Goal: Information Seeking & Learning: Learn about a topic

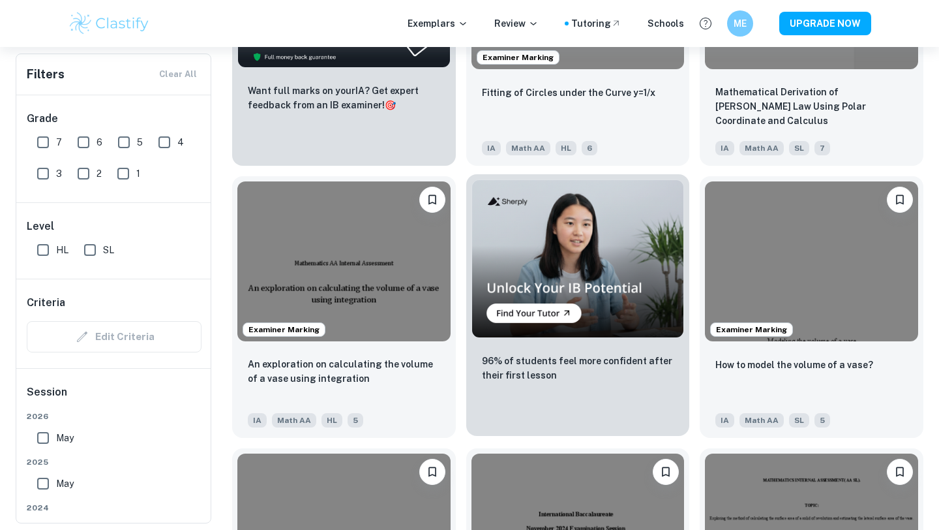
scroll to position [2379, 0]
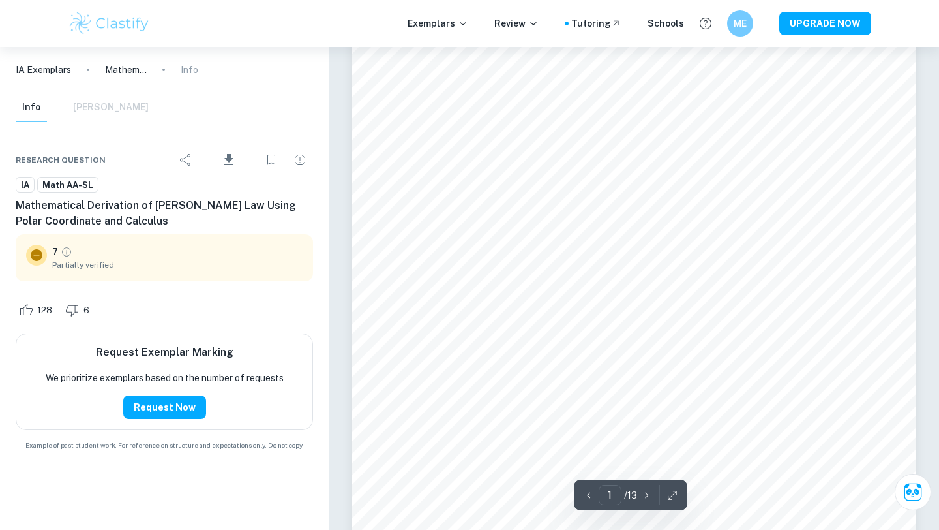
scroll to position [48, 0]
click at [678, 493] on icon "button" at bounding box center [672, 495] width 13 height 13
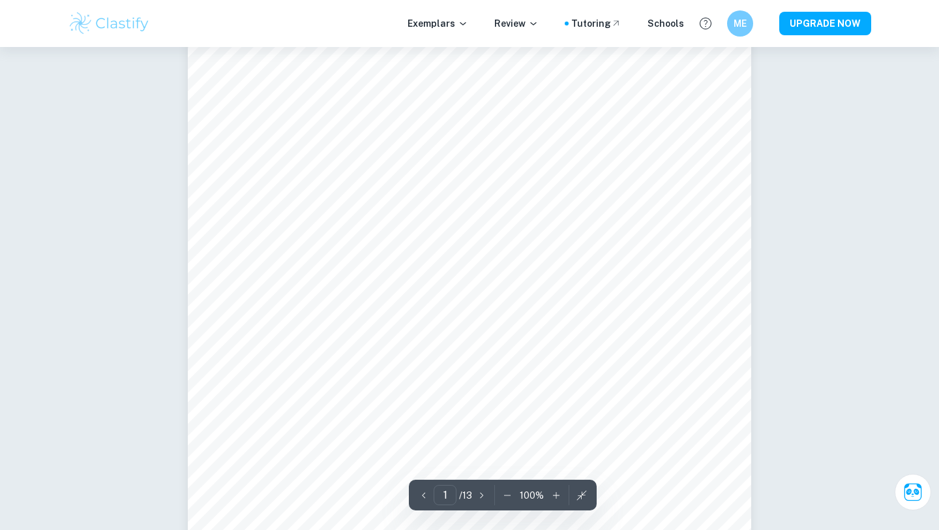
scroll to position [153, 0]
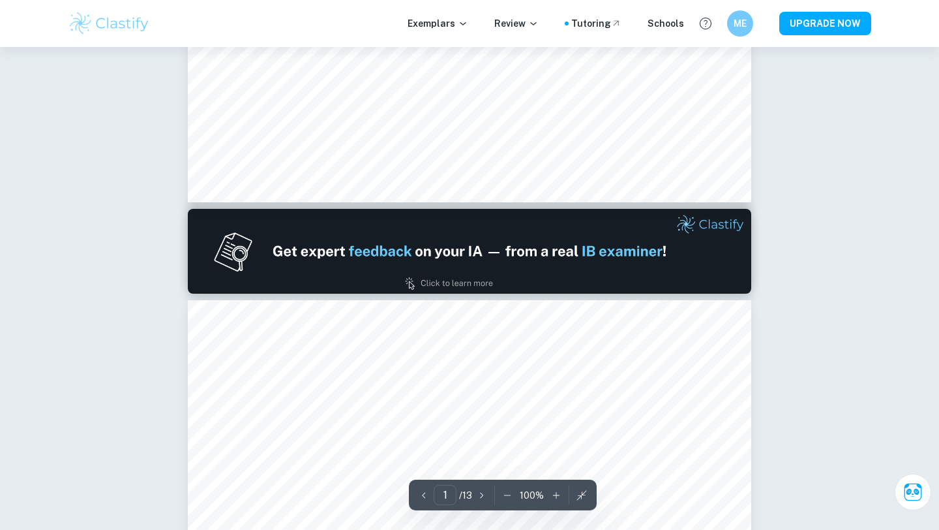
type input "2"
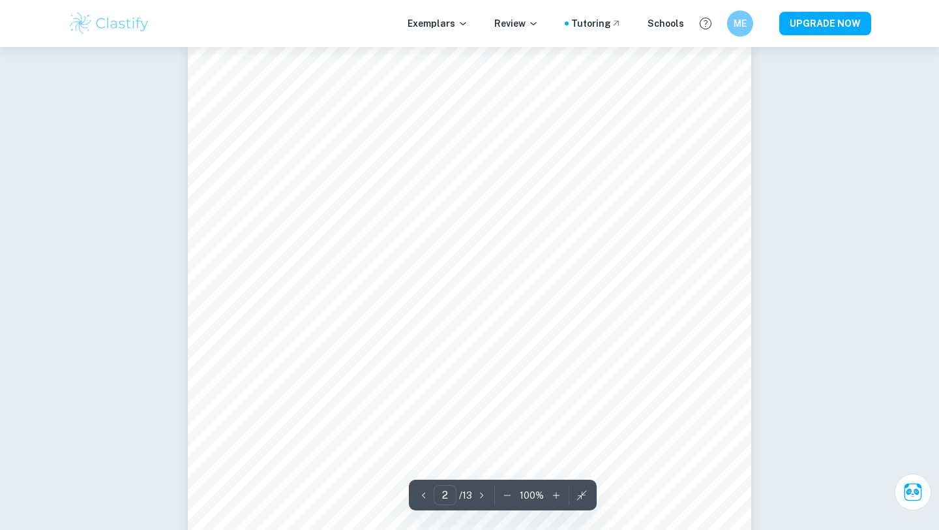
scroll to position [1041, 0]
click at [578, 494] on icon "button" at bounding box center [582, 495] width 10 height 10
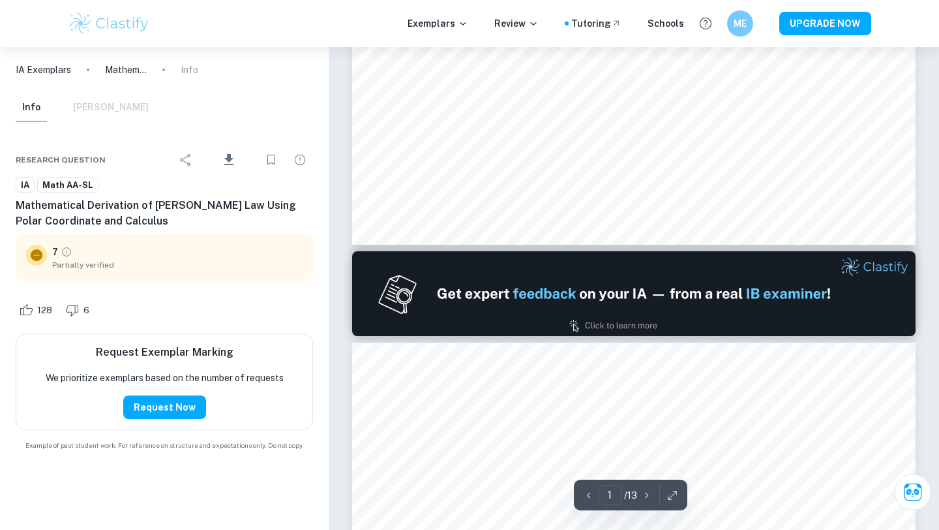
type input "2"
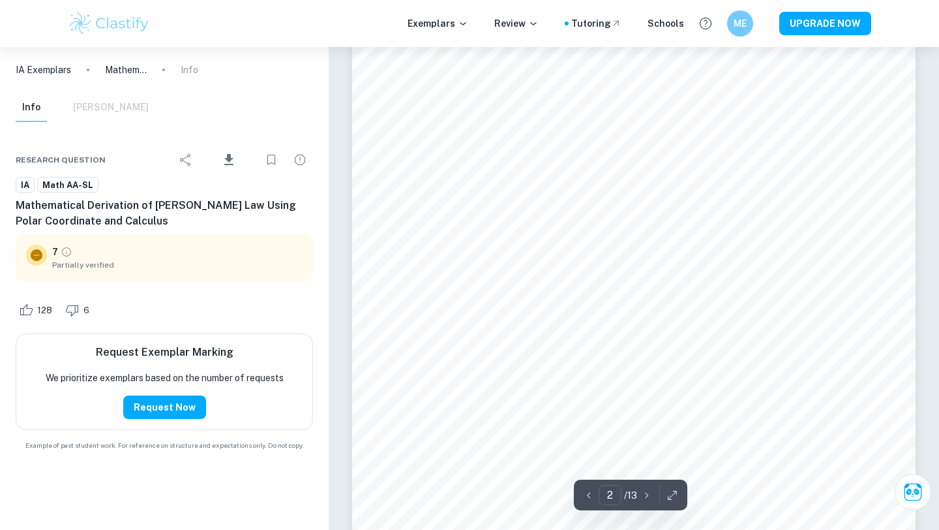
scroll to position [1084, 0]
click at [675, 495] on icon "button" at bounding box center [672, 495] width 13 height 13
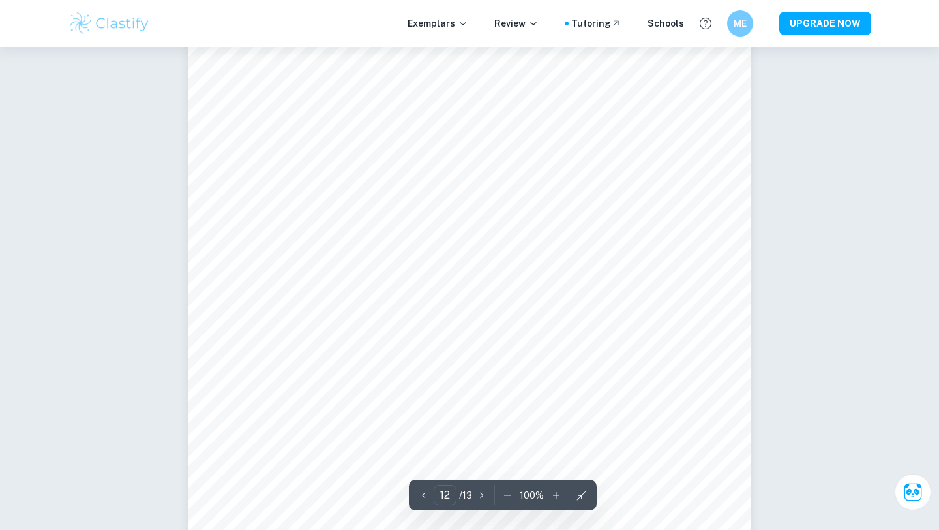
scroll to position [9237, 0]
type input "12"
